Goal: Information Seeking & Learning: Learn about a topic

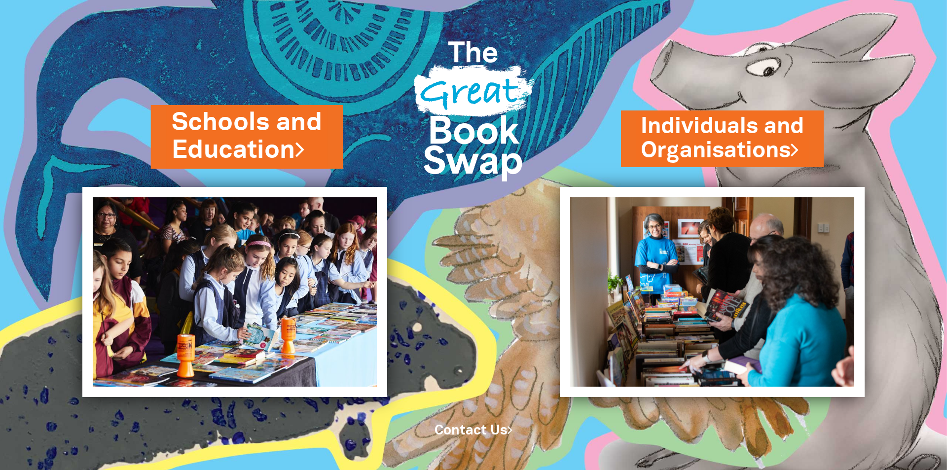
click at [231, 138] on link "Schools and Education" at bounding box center [247, 137] width 151 height 62
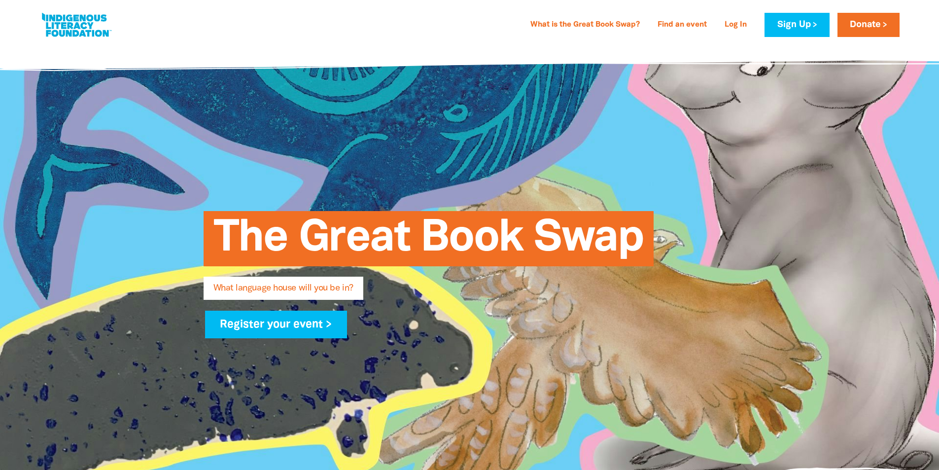
type input "Emma"
type input "Lane"
type input "stlukeshighton.els@vt.uniting.org"
type input "St Luke's Uniting Kindergarten Highton"
select select "early-learning"
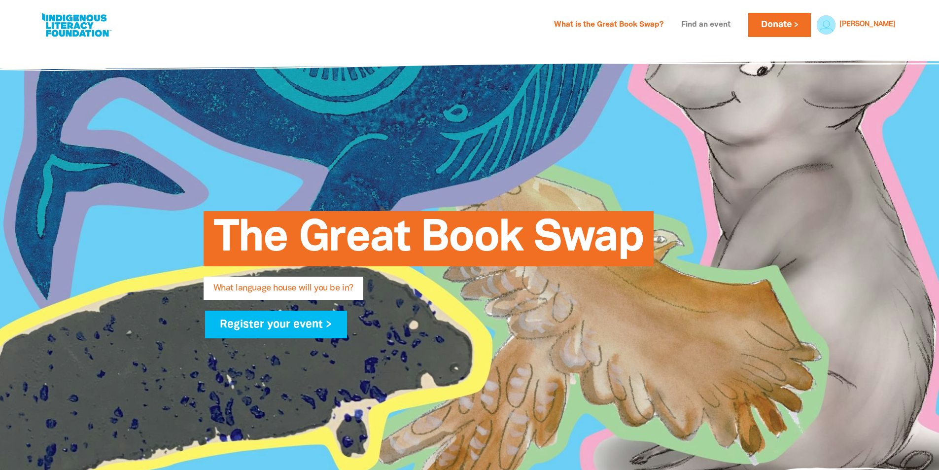
click at [737, 21] on link "Find an event" at bounding box center [705, 25] width 61 height 16
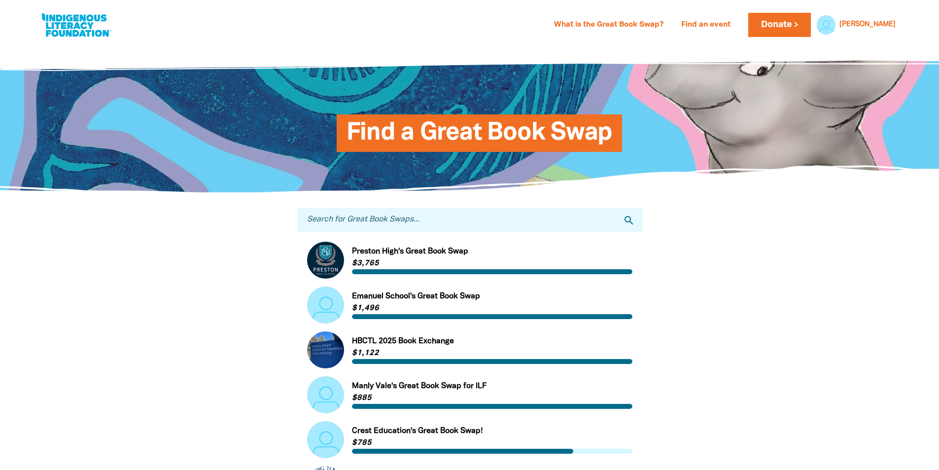
click at [448, 224] on input "Search for Great Book Swaps..." at bounding box center [469, 220] width 345 height 24
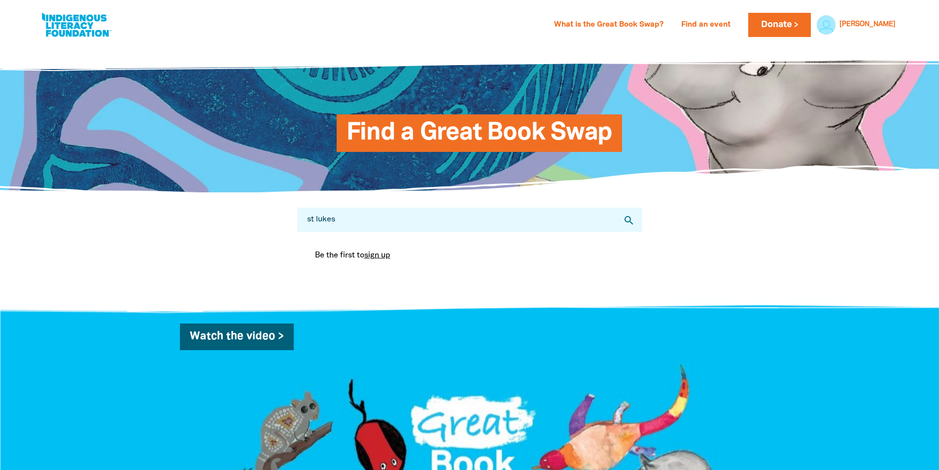
drag, startPoint x: 440, startPoint y: 222, endPoint x: 292, endPoint y: 222, distance: 148.4
click at [292, 222] on div "Search for Great Book Swaps... st lukes search Be the first to sign up You are …" at bounding box center [469, 246] width 375 height 106
type input "highton"
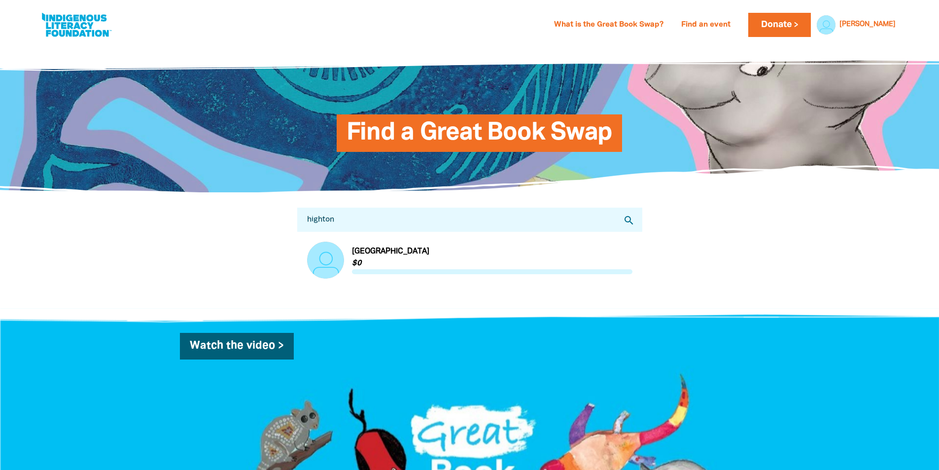
click at [401, 252] on link "Link to St Luke's Uniting Kindergarten Highton" at bounding box center [469, 260] width 325 height 37
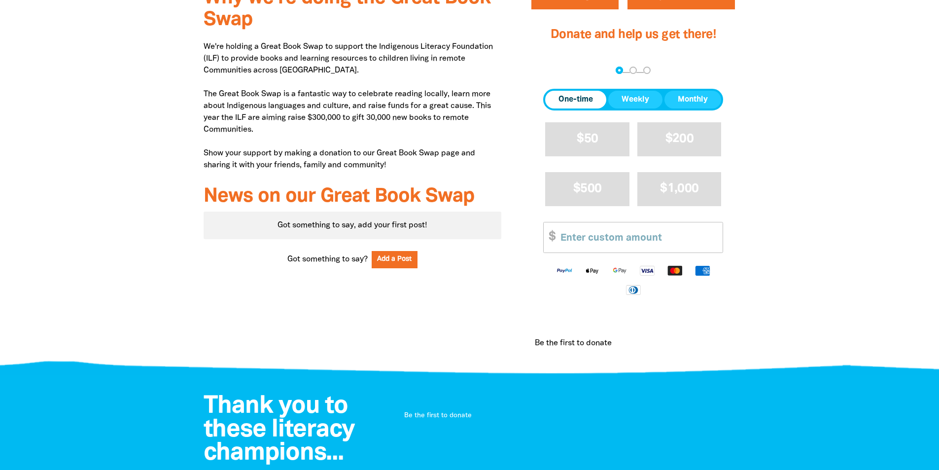
scroll to position [345, 0]
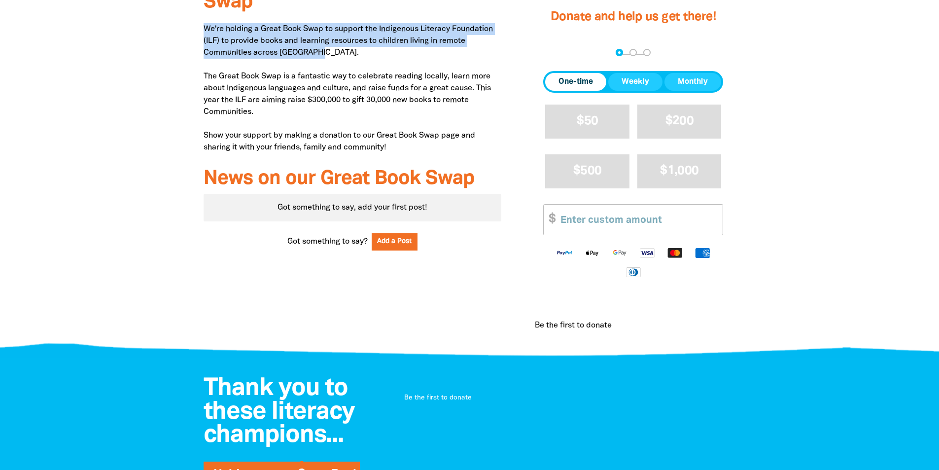
drag, startPoint x: 205, startPoint y: 82, endPoint x: 345, endPoint y: 105, distance: 142.3
click at [345, 105] on p "We're holding a Great Book Swap to support the Indigenous Literacy Foundation (…" at bounding box center [353, 88] width 298 height 130
copy p "We're holding a Great Book Swap to support the Indigenous Literacy Foundation (…"
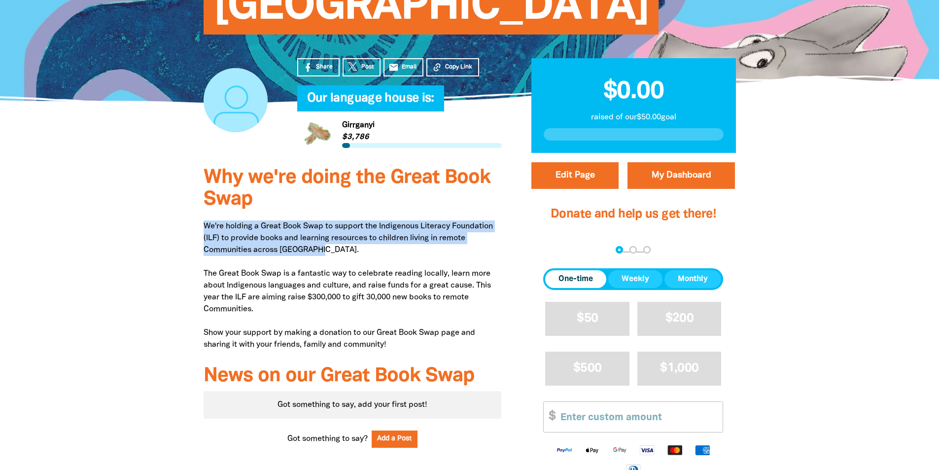
scroll to position [0, 0]
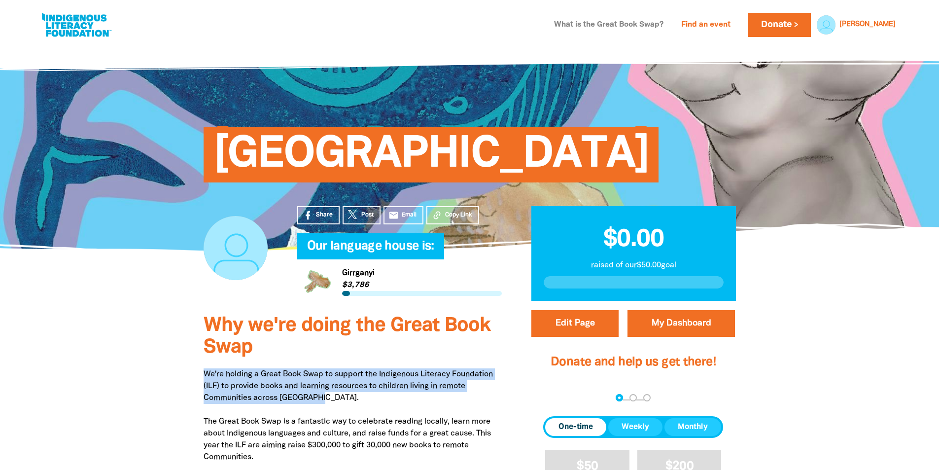
click at [666, 26] on link "What is the Great Book Swap?" at bounding box center [608, 25] width 121 height 16
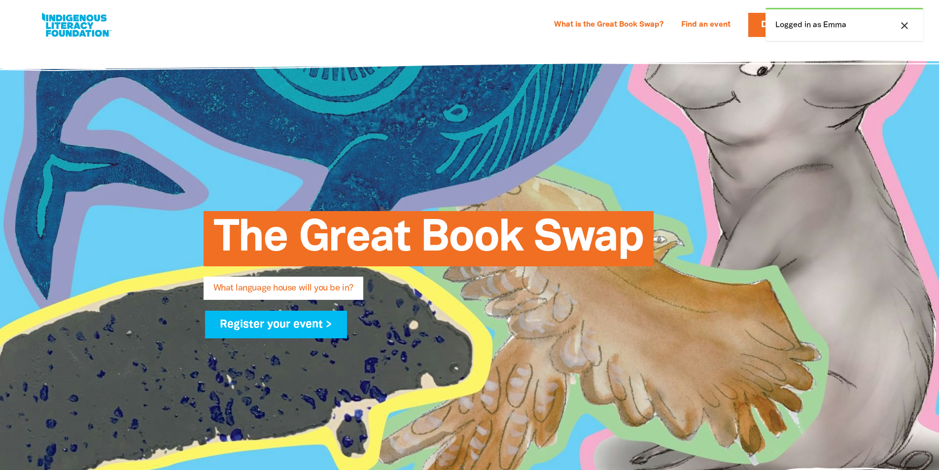
select select "early-learning"
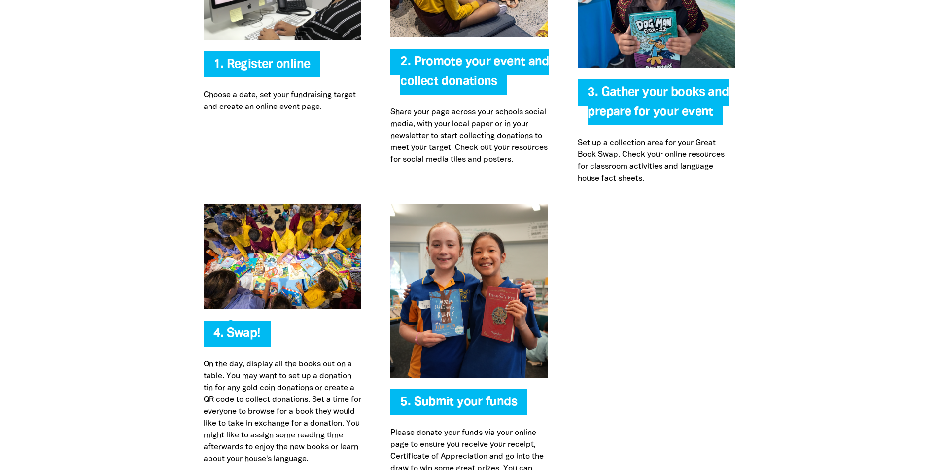
scroll to position [2201, 0]
